Goal: Transaction & Acquisition: Purchase product/service

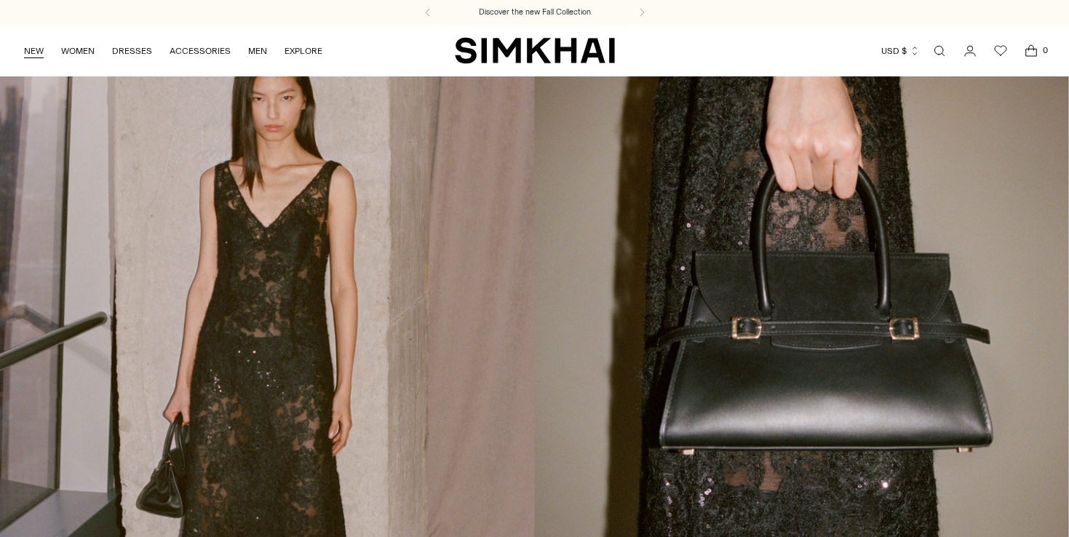
click at [31, 56] on link "NEW" at bounding box center [34, 51] width 20 height 32
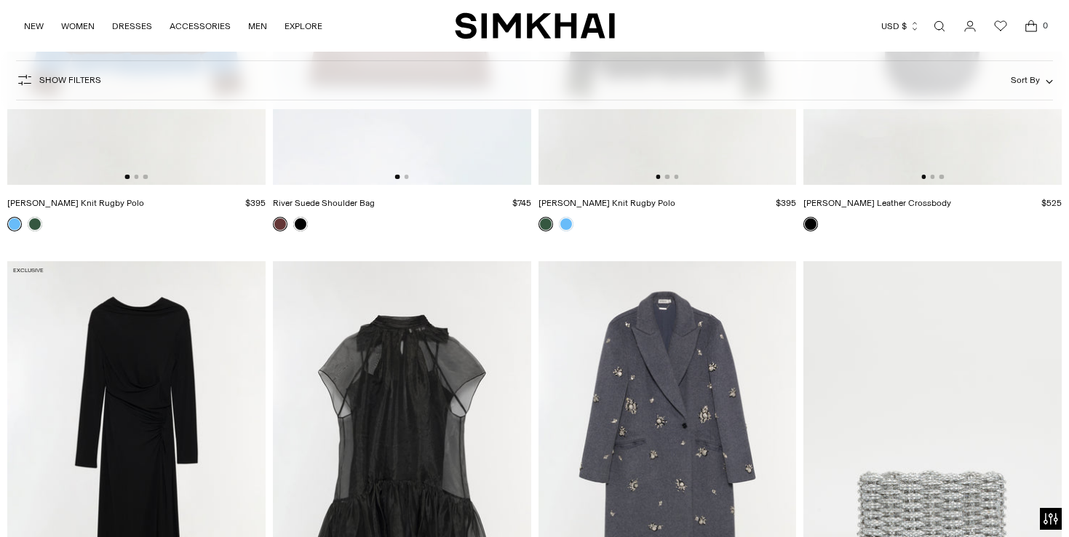
scroll to position [6988, 0]
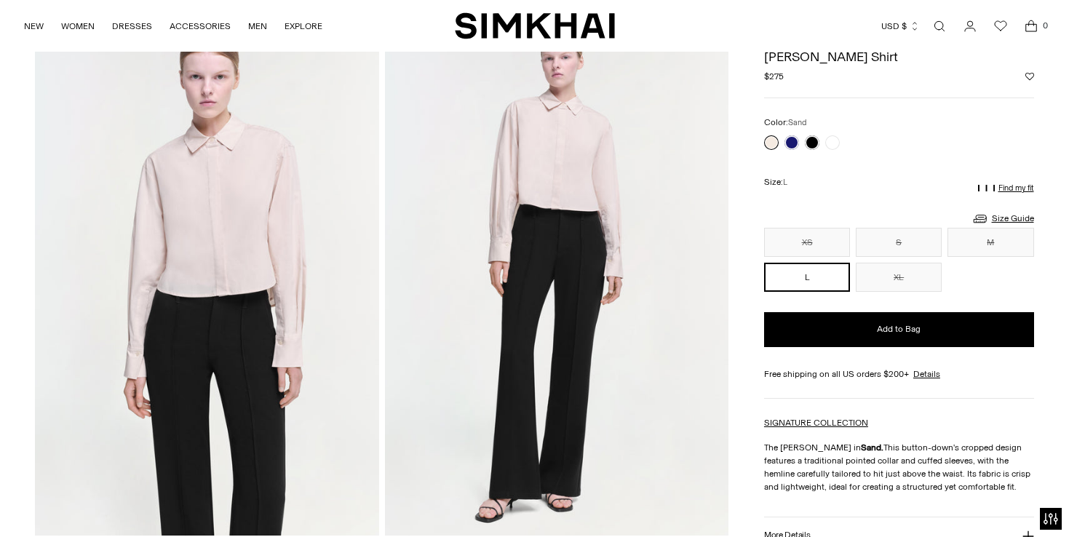
scroll to position [32, 0]
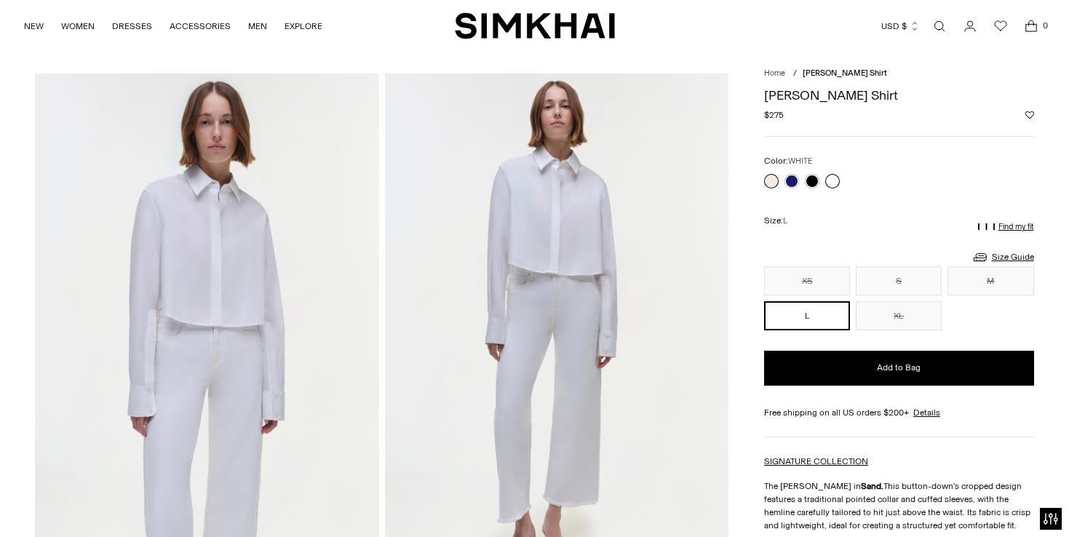
click at [830, 183] on link at bounding box center [832, 181] width 15 height 15
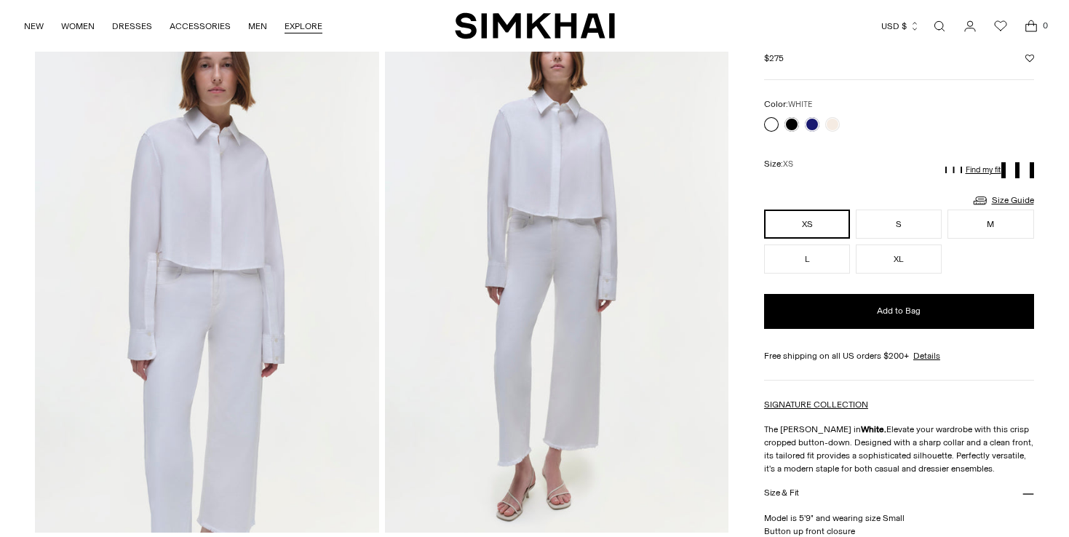
scroll to position [89, 0]
